Goal: Task Accomplishment & Management: Use online tool/utility

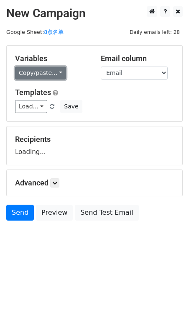
click at [52, 77] on link "Copy/paste..." at bounding box center [40, 73] width 51 height 13
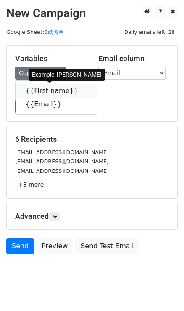
drag, startPoint x: 70, startPoint y: 88, endPoint x: 22, endPoint y: 88, distance: 48.2
click at [80, 88] on icon at bounding box center [83, 90] width 7 height 7
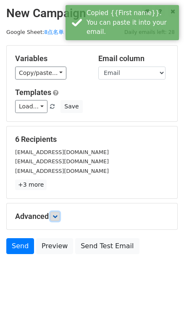
click at [57, 216] on icon at bounding box center [54, 216] width 5 height 5
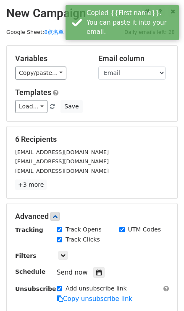
click at [91, 274] on div "Send now" at bounding box center [106, 272] width 99 height 11
click at [96, 274] on icon at bounding box center [98, 273] width 5 height 6
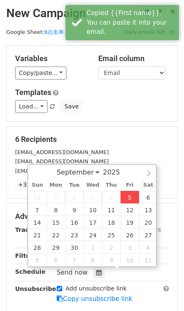
type input "2025-09-05 17:18"
type input "05"
type input "18"
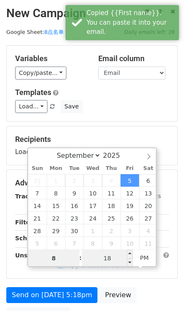
type input "8"
type input "2025-09-05 20:18"
type input "08"
click at [109, 257] on input "18" at bounding box center [107, 258] width 51 height 17
type input "0"
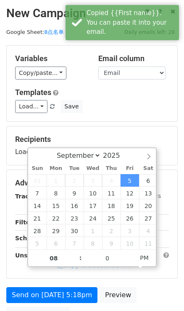
type input "2025-09-05 20:00"
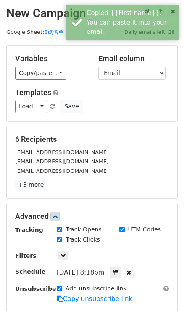
click at [130, 118] on div "Variables Copy/paste... {{First name}} {{Email}} Email column First name Email …" at bounding box center [92, 84] width 170 height 76
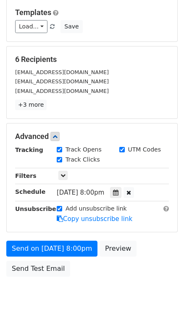
scroll to position [83, 0]
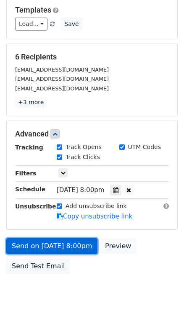
click at [41, 245] on link "Send on Sep 5 at 8:00pm" at bounding box center [51, 247] width 91 height 16
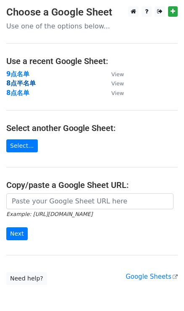
click at [26, 83] on strong "8点半名单" at bounding box center [20, 84] width 29 height 8
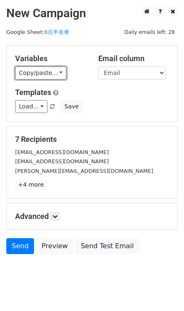
drag, startPoint x: 56, startPoint y: 73, endPoint x: 71, endPoint y: 78, distance: 16.4
click at [56, 73] on link "Copy/paste..." at bounding box center [40, 73] width 51 height 13
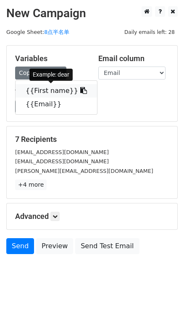
click at [78, 87] on span at bounding box center [82, 91] width 9 height 8
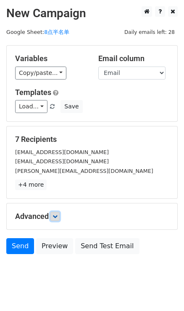
click at [57, 214] on icon at bounding box center [54, 216] width 5 height 5
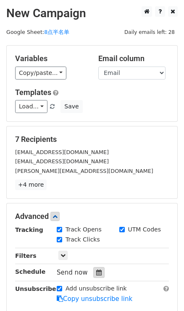
click at [94, 270] on div at bounding box center [98, 272] width 11 height 11
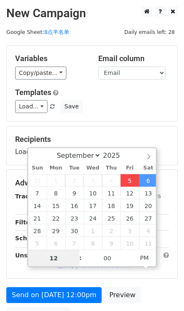
type input "2025-09-05 17:18"
type input "05"
type input "18"
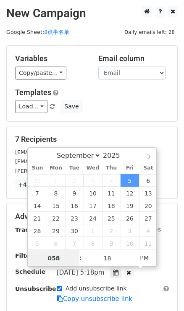
type input "058"
type input "2025-09-05 22:18"
click at [58, 259] on input "10" at bounding box center [53, 258] width 51 height 17
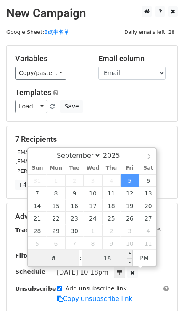
type input "8"
type input "2025-09-05 20:18"
type input "08"
click at [114, 259] on input "18" at bounding box center [107, 258] width 51 height 17
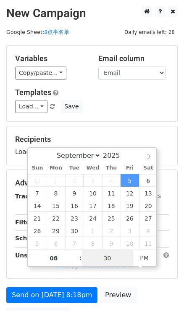
type input "30"
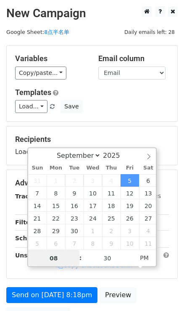
type input "2025-09-05 20:30"
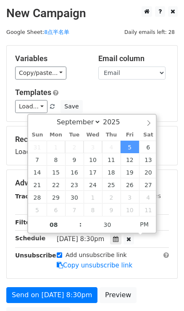
click at [152, 100] on div "Load... No templates saved Save" at bounding box center [92, 106] width 166 height 13
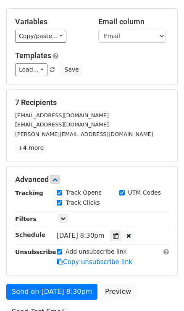
scroll to position [116, 0]
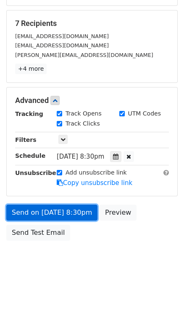
click at [75, 215] on link "Send on Sep 5 at 8:30pm" at bounding box center [51, 213] width 91 height 16
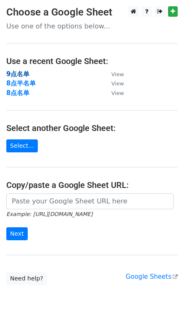
click at [29, 73] on strong "9点名单" at bounding box center [17, 74] width 23 height 8
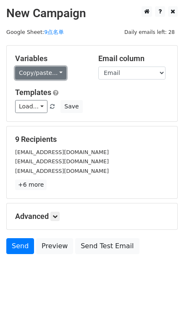
click at [58, 75] on link "Copy/paste..." at bounding box center [40, 73] width 51 height 13
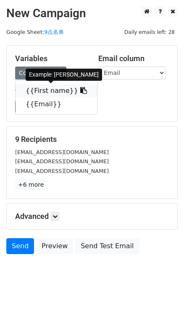
click at [80, 88] on icon at bounding box center [83, 90] width 7 height 7
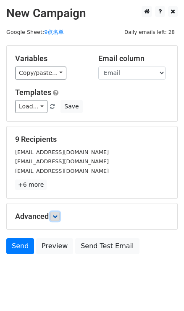
click at [57, 216] on icon at bounding box center [54, 216] width 5 height 5
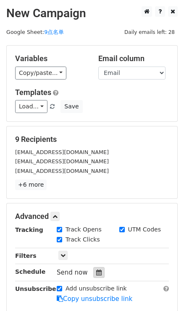
click at [98, 269] on div at bounding box center [98, 272] width 11 height 11
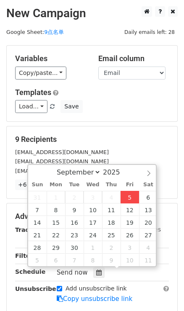
type input "2025-09-05 17:19"
type input "05"
type input "19"
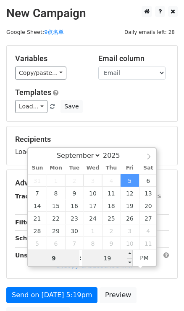
type input "9"
type input "2025-09-05 21:19"
type input "09"
click at [109, 257] on input "19" at bounding box center [107, 258] width 51 height 17
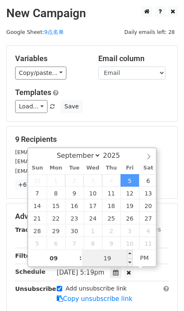
type input "0"
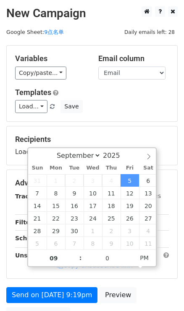
type input "2025-09-05 21:00"
click at [113, 111] on div "Load... No templates saved Save" at bounding box center [92, 106] width 166 height 13
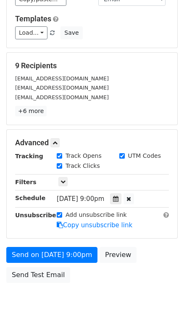
scroll to position [76, 0]
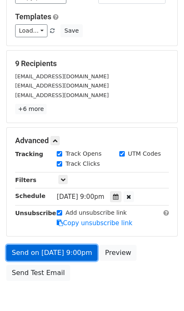
click at [69, 248] on link "Send on Sep 5 at 9:00pm" at bounding box center [51, 253] width 91 height 16
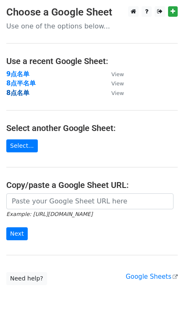
click at [26, 92] on strong "8点名单" at bounding box center [17, 93] width 23 height 8
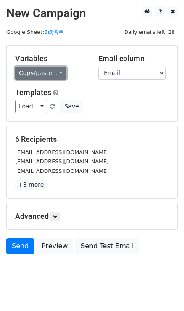
click at [54, 73] on link "Copy/paste..." at bounding box center [40, 73] width 51 height 13
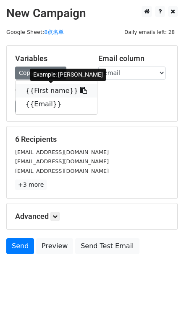
click at [80, 91] on icon at bounding box center [83, 90] width 7 height 7
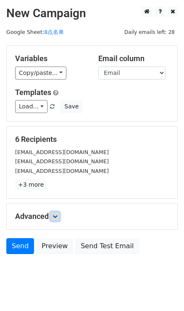
click at [59, 212] on link at bounding box center [54, 216] width 9 height 9
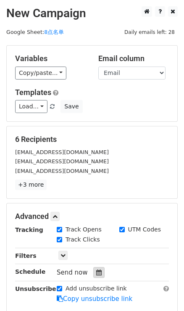
click at [101, 271] on div at bounding box center [98, 272] width 11 height 11
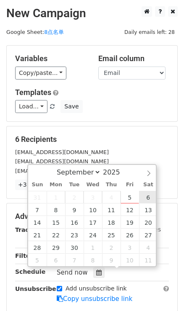
type input "[DATE] 12:00"
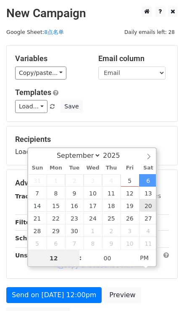
type input "8"
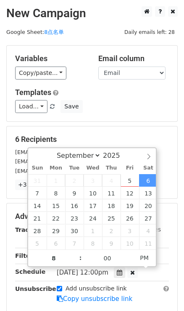
type input "[DATE] 20:00"
click at [141, 119] on div "Variables Copy/paste... {{First name}} {{Email}} Email column First name Email …" at bounding box center [92, 84] width 170 height 76
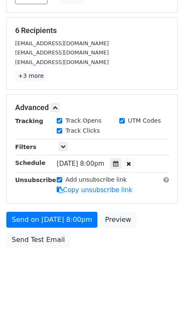
scroll to position [114, 0]
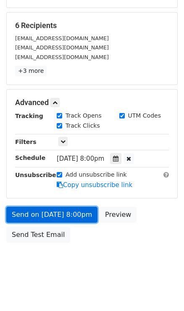
click at [27, 210] on link "Send on [DATE] 8:00pm" at bounding box center [51, 215] width 91 height 16
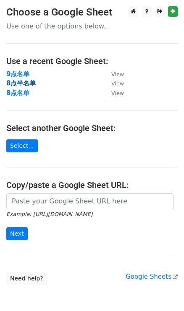
click at [17, 86] on strong "8点半名单" at bounding box center [20, 84] width 29 height 8
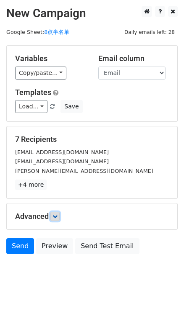
click at [56, 215] on icon at bounding box center [54, 216] width 5 height 5
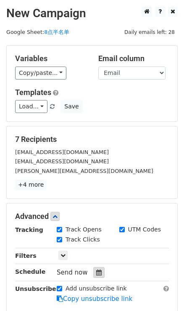
click at [99, 273] on icon at bounding box center [98, 273] width 5 height 6
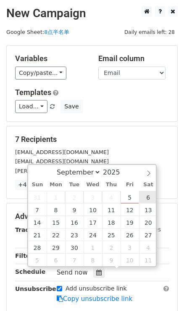
type input "[DATE] 12:00"
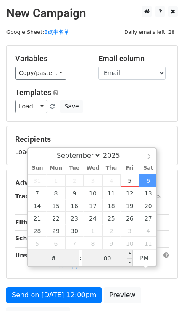
type input "8"
type input "[DATE] 20:00"
type input "08"
click at [109, 262] on input "00" at bounding box center [107, 258] width 51 height 17
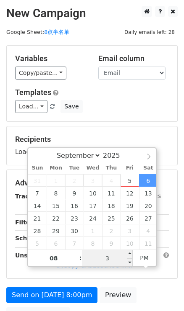
type input "30"
type input "[DATE] 20:30"
click at [127, 132] on div "Recipients Loading..." at bounding box center [92, 146] width 170 height 39
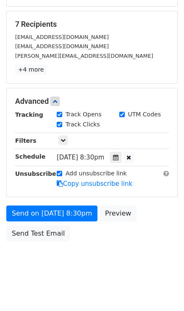
scroll to position [116, 0]
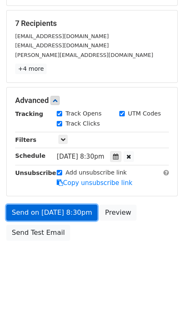
click at [68, 210] on link "Send on [DATE] 8:30pm" at bounding box center [51, 213] width 91 height 16
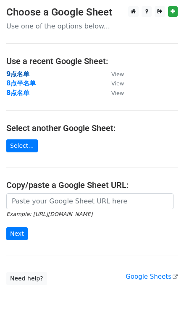
click at [13, 74] on strong "9点名单" at bounding box center [17, 74] width 23 height 8
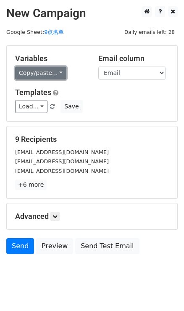
click at [53, 78] on link "Copy/paste..." at bounding box center [40, 73] width 51 height 13
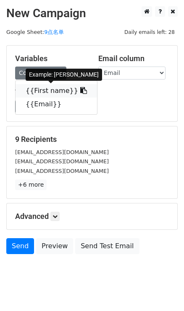
click at [78, 87] on span at bounding box center [82, 91] width 9 height 8
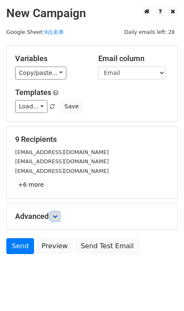
click at [55, 214] on icon at bounding box center [54, 216] width 5 height 5
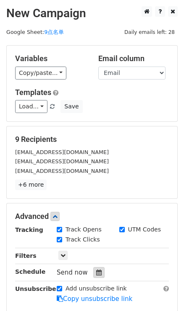
click at [99, 270] on icon at bounding box center [98, 273] width 5 height 6
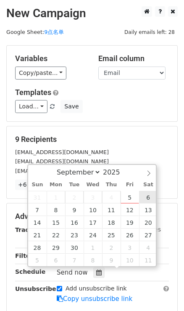
type input "2025-09-06 12:00"
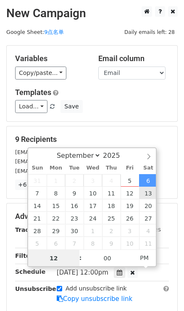
type input "9"
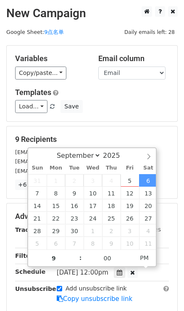
type input "2025-09-06 21:00"
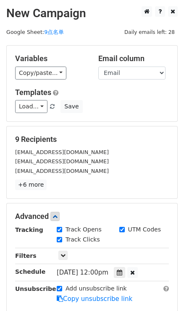
click at [147, 122] on form "Variables Copy/paste... {{First name}} {{Email}} Email column First name Email …" at bounding box center [91, 203] width 171 height 316
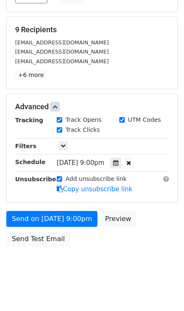
scroll to position [114, 0]
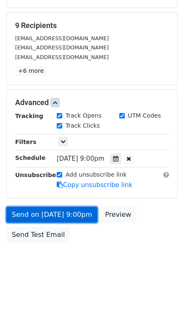
click at [67, 213] on link "Send on Sep 6 at 9:00pm" at bounding box center [51, 215] width 91 height 16
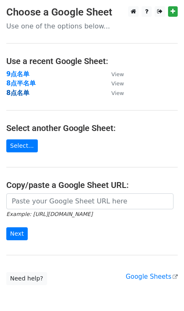
click at [26, 90] on strong "8点名单" at bounding box center [17, 93] width 23 height 8
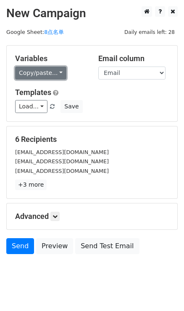
click at [62, 67] on link "Copy/paste..." at bounding box center [40, 73] width 51 height 13
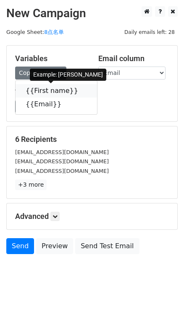
click at [80, 88] on icon at bounding box center [83, 90] width 7 height 7
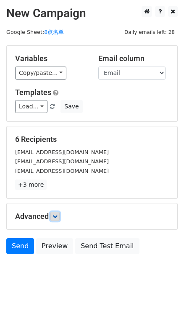
click at [60, 215] on link at bounding box center [54, 216] width 9 height 9
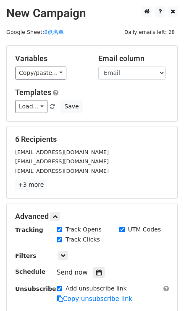
click at [96, 266] on div "Tracking Track Opens UTM Codes Track Clicks Filters Only include spreadsheet ro…" at bounding box center [91, 265] width 153 height 78
click at [99, 270] on icon at bounding box center [98, 273] width 5 height 6
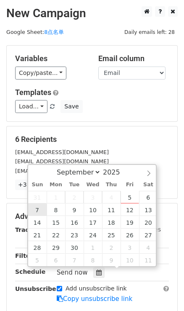
type input "[DATE] 12:00"
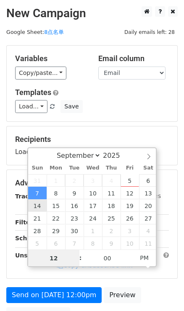
type input "8"
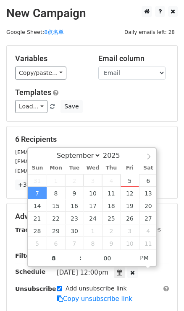
type input "[DATE] 20:00"
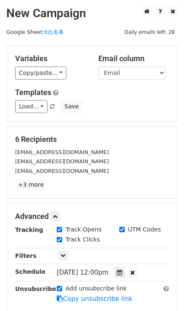
click at [126, 104] on div "Load... No templates saved Save" at bounding box center [92, 106] width 166 height 13
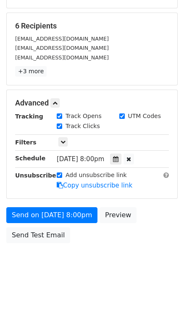
scroll to position [114, 0]
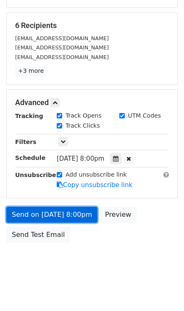
click at [30, 214] on link "Send on [DATE] 8:00pm" at bounding box center [51, 215] width 91 height 16
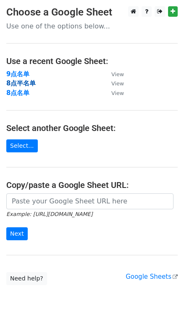
click at [20, 86] on strong "8点半名单" at bounding box center [20, 84] width 29 height 8
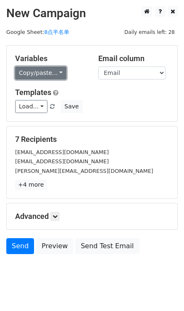
click at [54, 78] on link "Copy/paste..." at bounding box center [40, 73] width 51 height 13
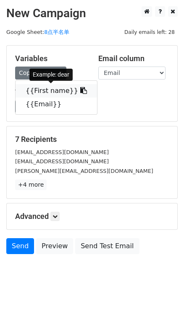
click at [78, 91] on link "{{First name}}" at bounding box center [56, 90] width 81 height 13
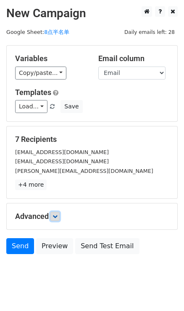
click at [57, 215] on icon at bounding box center [54, 216] width 5 height 5
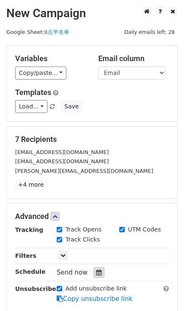
click at [96, 275] on icon at bounding box center [98, 273] width 5 height 6
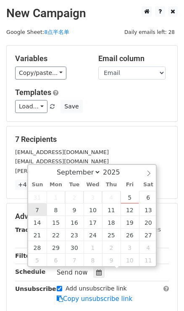
type input "2025-09-07 12:00"
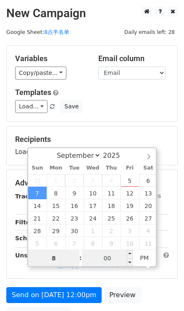
type input "8"
type input "2025-09-07 20:00"
type input "08"
click at [114, 256] on input "00" at bounding box center [107, 258] width 51 height 17
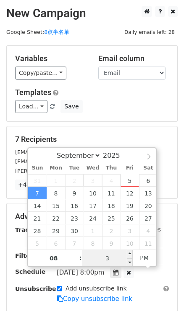
type input "30"
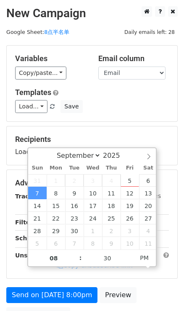
type input "2025-09-07 20:30"
click at [134, 109] on div "Load... No templates saved Save" at bounding box center [92, 106] width 166 height 13
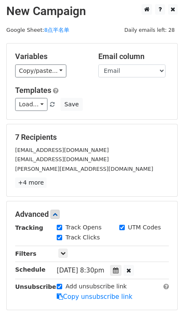
scroll to position [114, 0]
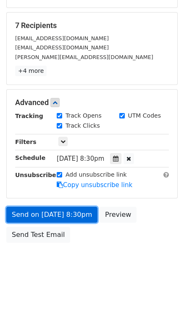
click at [64, 218] on link "Send on Sep 7 at 8:30pm" at bounding box center [51, 215] width 91 height 16
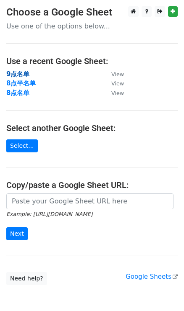
click at [21, 73] on strong "9点名单" at bounding box center [17, 74] width 23 height 8
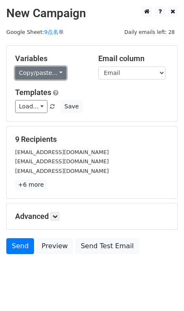
click at [57, 68] on link "Copy/paste..." at bounding box center [40, 73] width 51 height 13
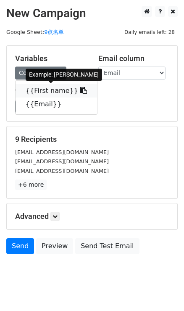
click at [69, 91] on link "{{First name}}" at bounding box center [56, 90] width 81 height 13
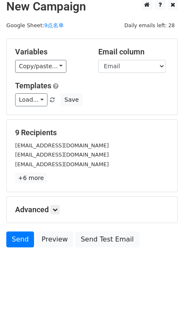
scroll to position [13, 0]
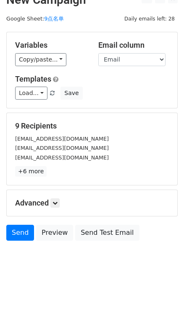
click at [55, 196] on div "Advanced Tracking Track Opens UTM Codes Track Clicks Filters Only include sprea…" at bounding box center [92, 203] width 170 height 26
click at [60, 203] on link at bounding box center [54, 203] width 9 height 9
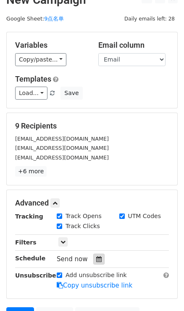
click at [96, 254] on div at bounding box center [98, 259] width 11 height 11
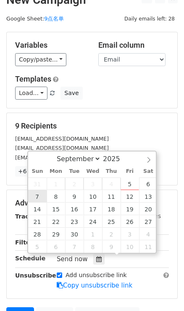
type input "[DATE] 12:00"
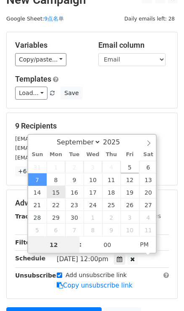
type input "9"
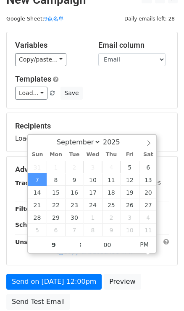
type input "[DATE] 21:00"
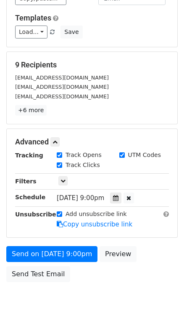
scroll to position [76, 0]
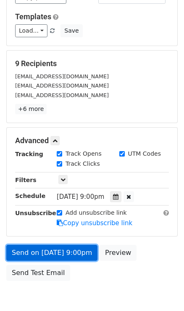
click at [65, 255] on link "Send on [DATE] 9:00pm" at bounding box center [51, 253] width 91 height 16
